Goal: Find specific page/section: Find specific page/section

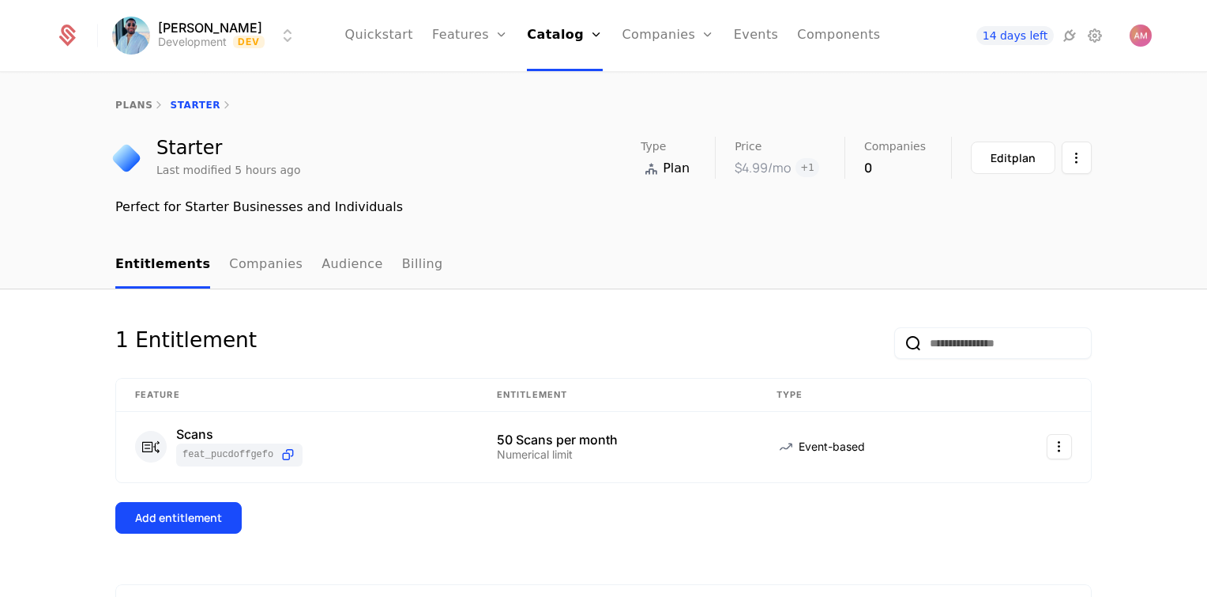
click at [478, 81] on link "Features" at bounding box center [487, 77] width 73 height 13
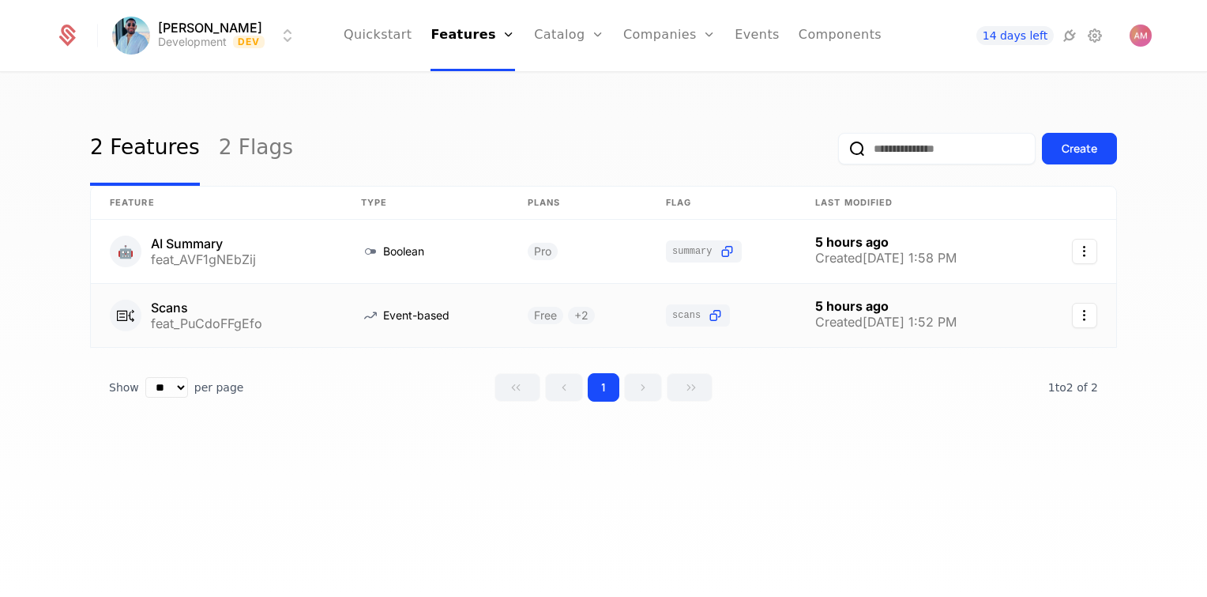
click at [186, 314] on link at bounding box center [216, 315] width 251 height 63
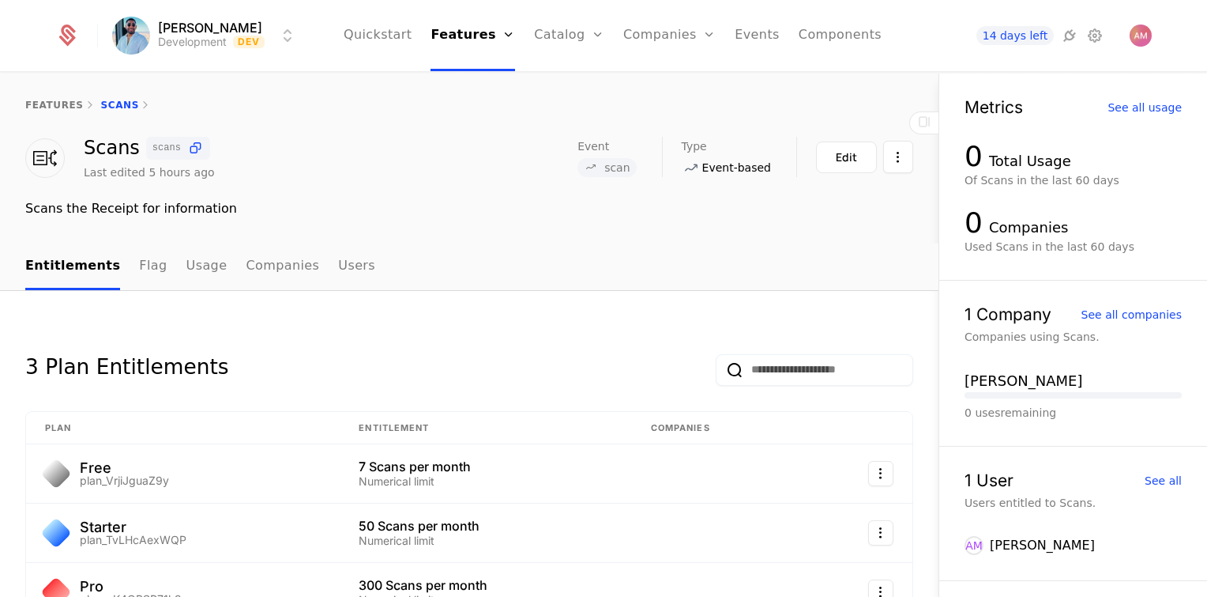
click at [152, 149] on span "scans" at bounding box center [166, 147] width 28 height 9
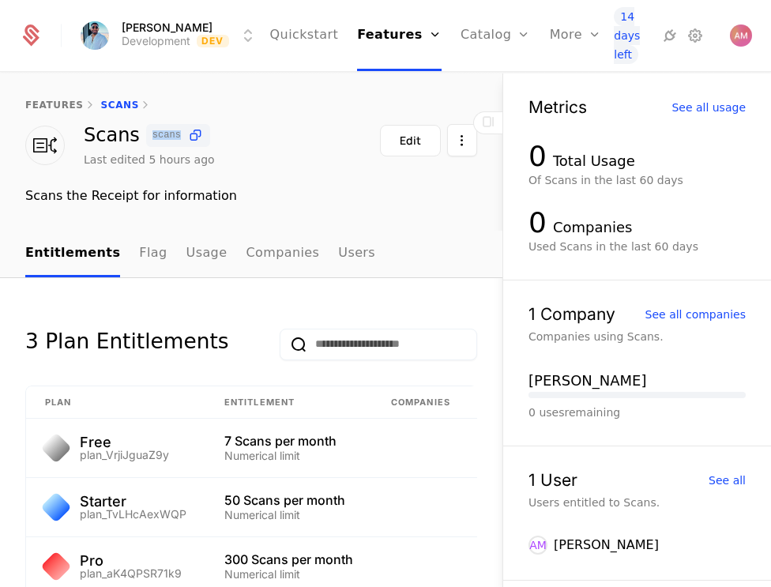
click at [200, 139] on icon at bounding box center [195, 135] width 17 height 17
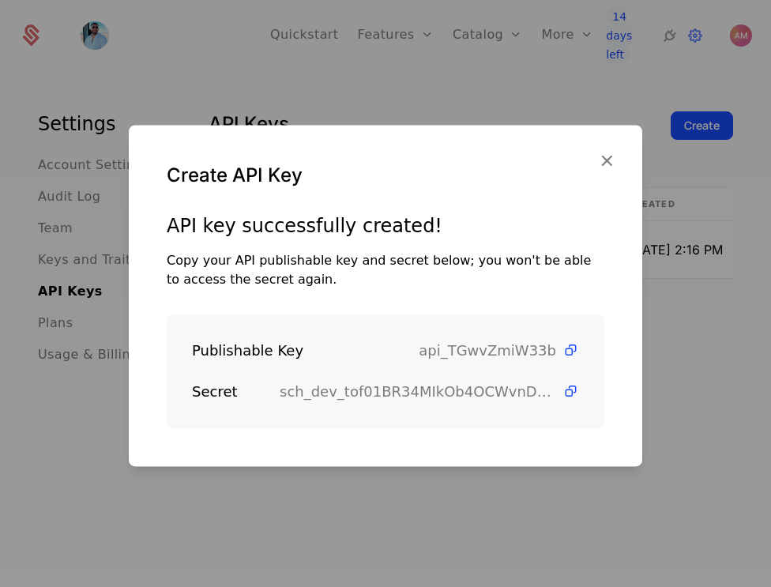
click at [616, 162] on icon "button" at bounding box center [607, 160] width 21 height 21
